Goal: Find specific page/section: Find specific page/section

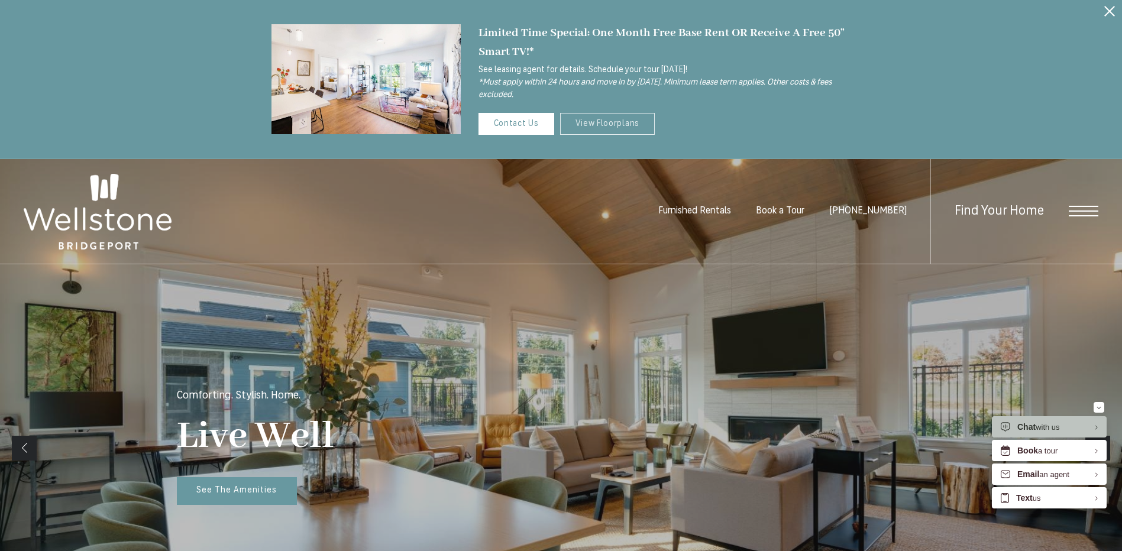
click at [579, 128] on link "View Floorplans" at bounding box center [607, 124] width 95 height 22
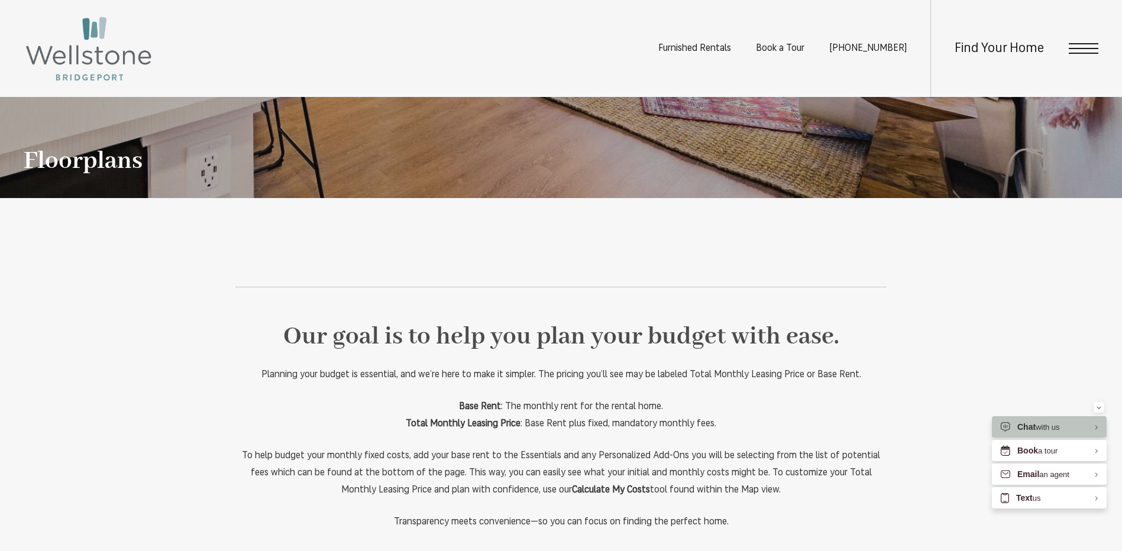
scroll to position [355, 0]
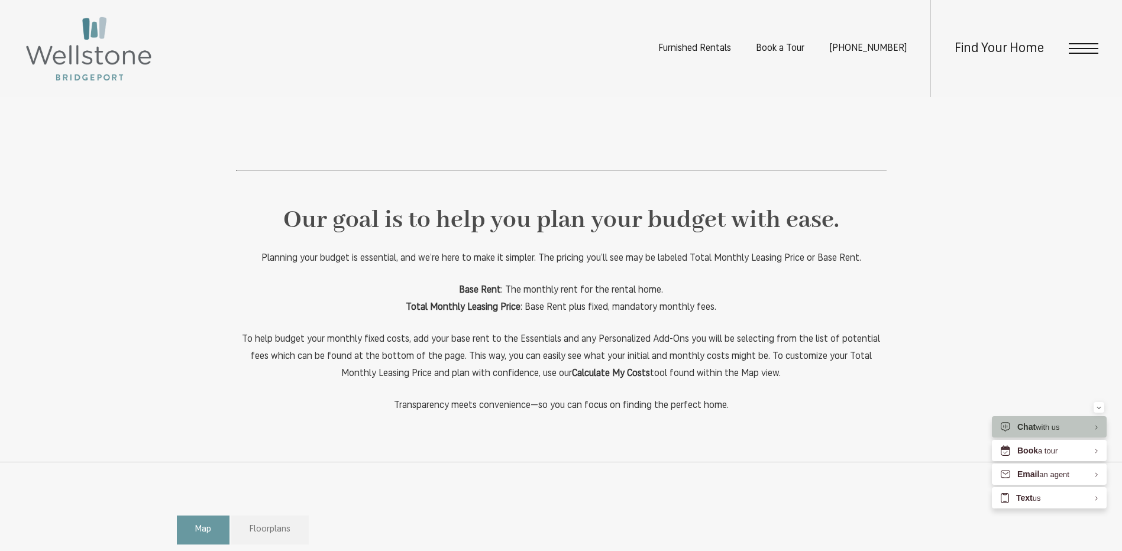
click at [265, 528] on span "Floorplans" at bounding box center [270, 530] width 41 height 14
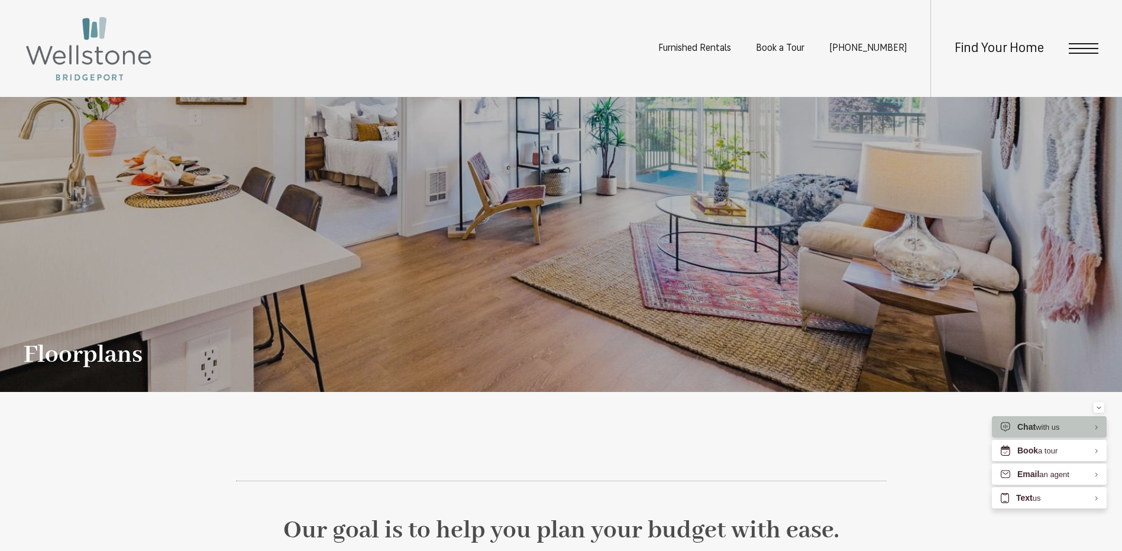
scroll to position [0, 0]
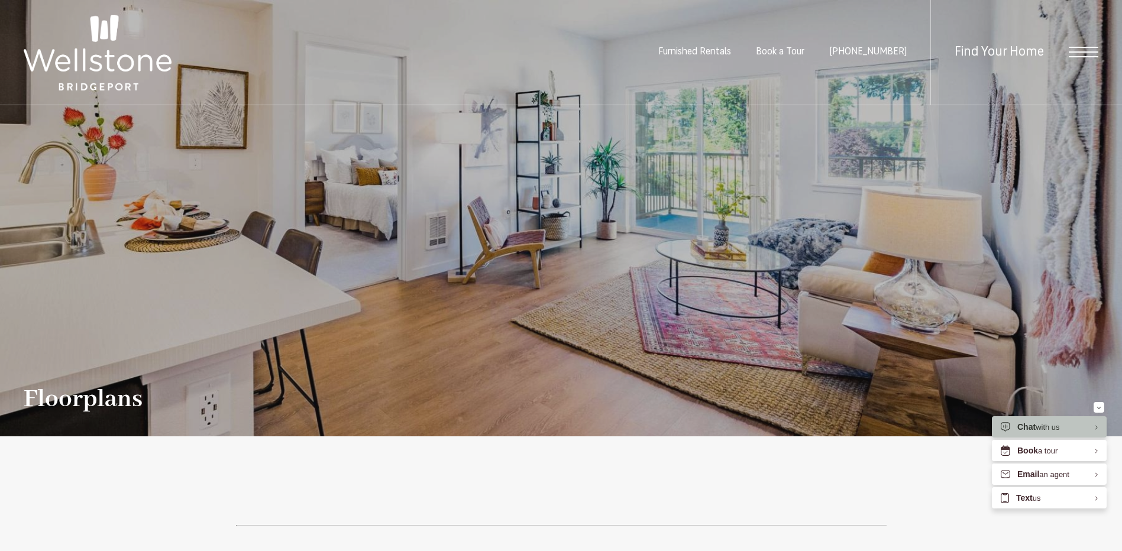
click at [110, 75] on img at bounding box center [98, 53] width 148 height 76
